Goal: Transaction & Acquisition: Download file/media

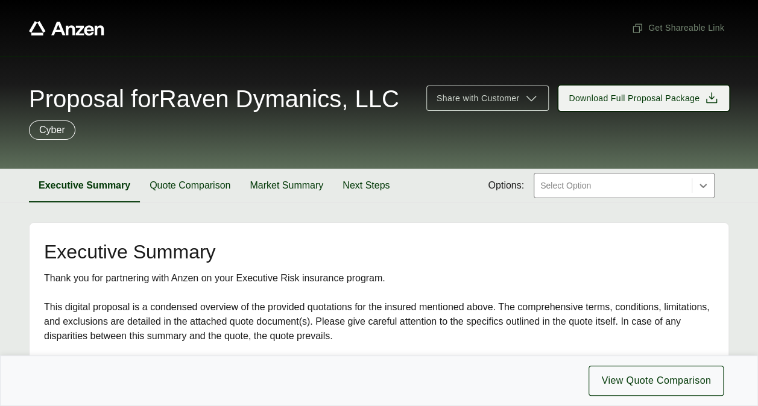
click at [644, 101] on span "Download Full Proposal Package" at bounding box center [634, 98] width 131 height 13
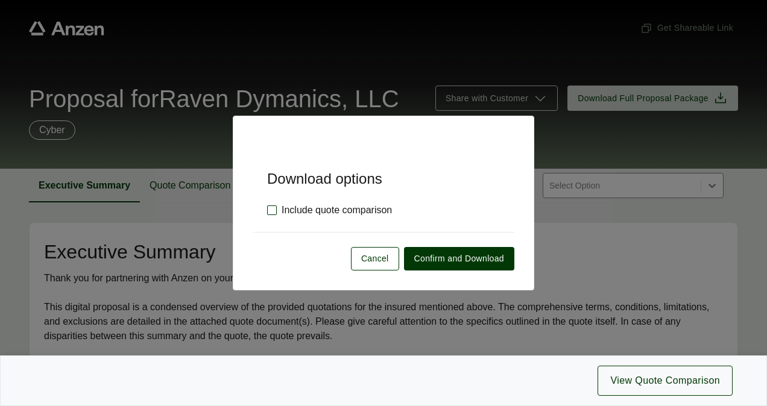
click at [368, 210] on label "Include quote comparison" at bounding box center [329, 210] width 125 height 14
click at [454, 257] on span "Confirm and Download" at bounding box center [459, 259] width 90 height 13
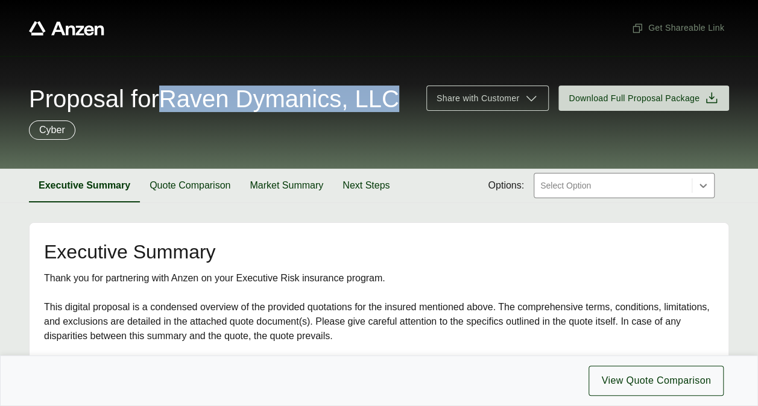
drag, startPoint x: 405, startPoint y: 101, endPoint x: 172, endPoint y: 101, distance: 232.7
click at [172, 101] on span "Proposal for Raven Dymanics, LLC" at bounding box center [214, 99] width 370 height 24
copy span "Raven Dymanics, LLC"
